Goal: Information Seeking & Learning: Learn about a topic

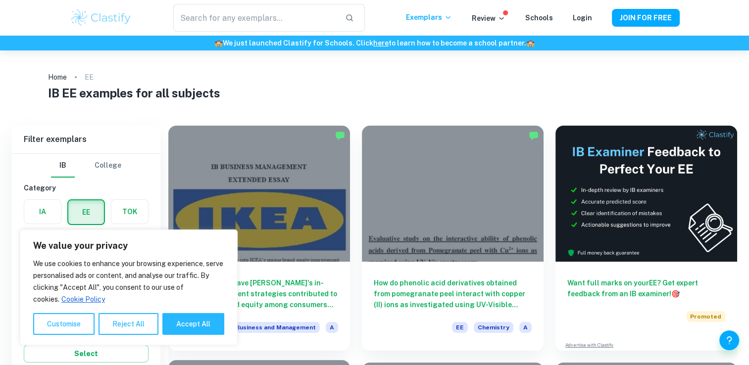
scroll to position [247, 0]
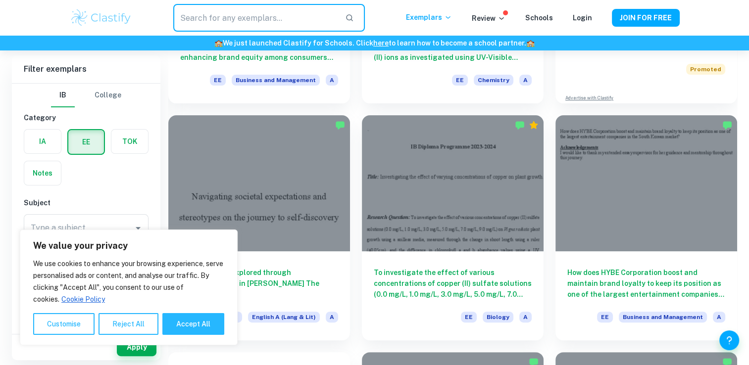
click at [284, 20] on input "text" at bounding box center [254, 18] width 163 height 28
type input "history"
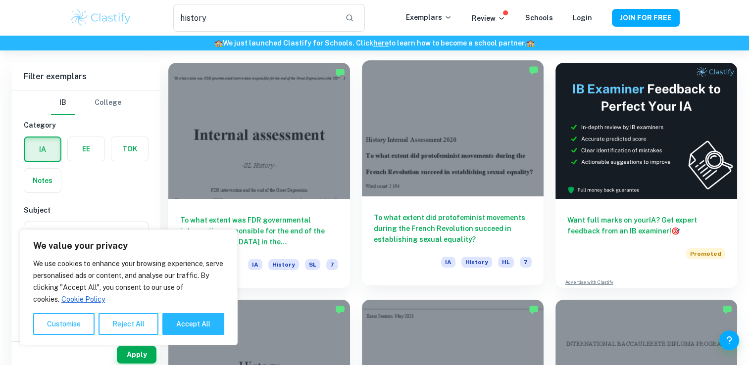
scroll to position [165, 0]
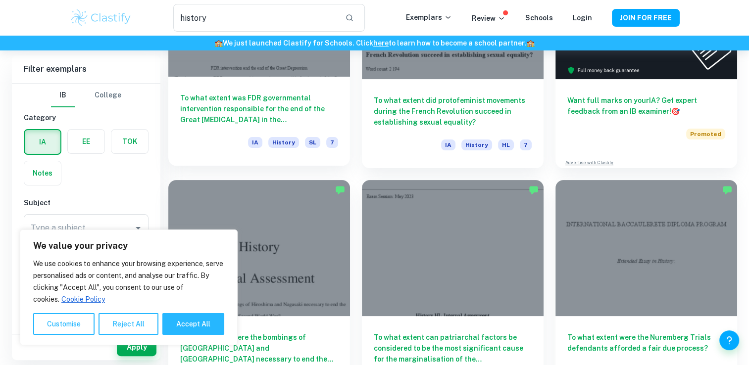
click at [330, 70] on div at bounding box center [259, 9] width 182 height 136
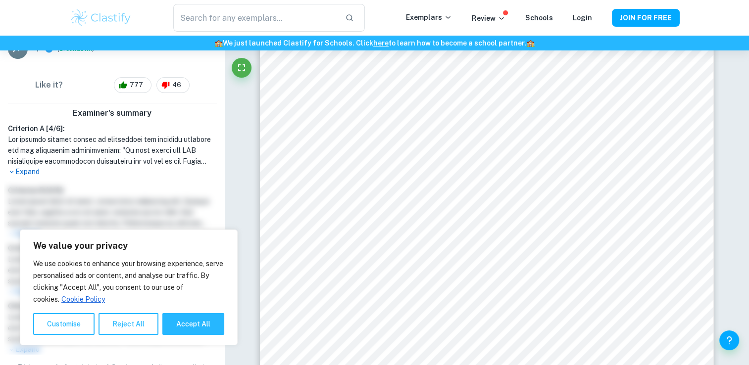
scroll to position [240, 0]
click at [16, 166] on p "Expand" at bounding box center [112, 171] width 209 height 10
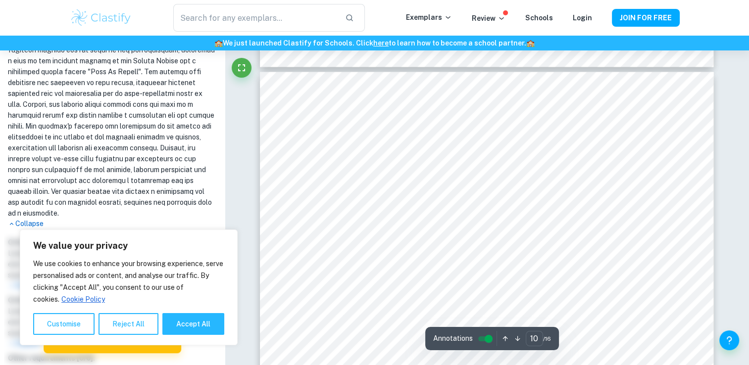
scroll to position [5526, 0]
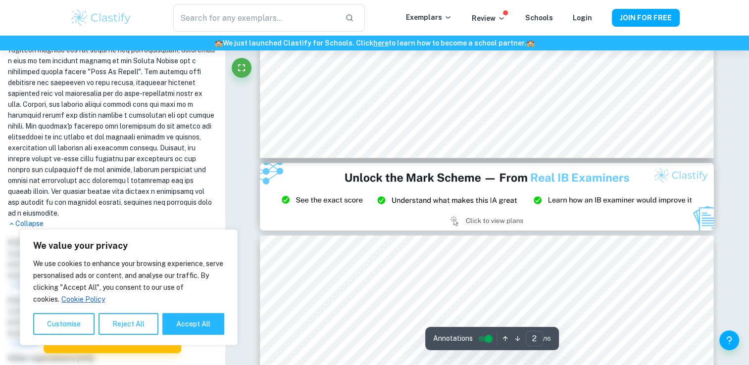
type input "3"
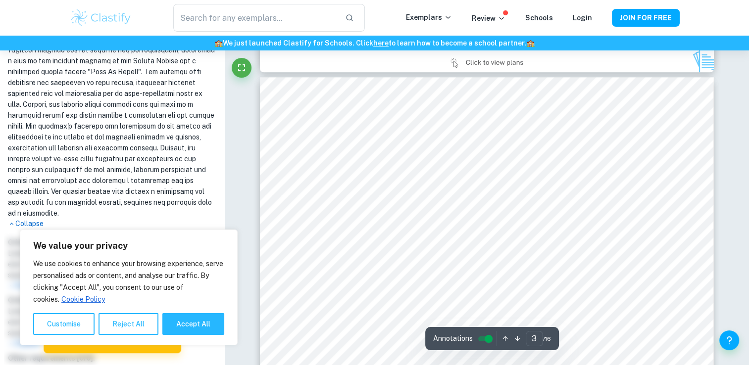
scroll to position [1319, 0]
